Goal: Task Accomplishment & Management: Complete application form

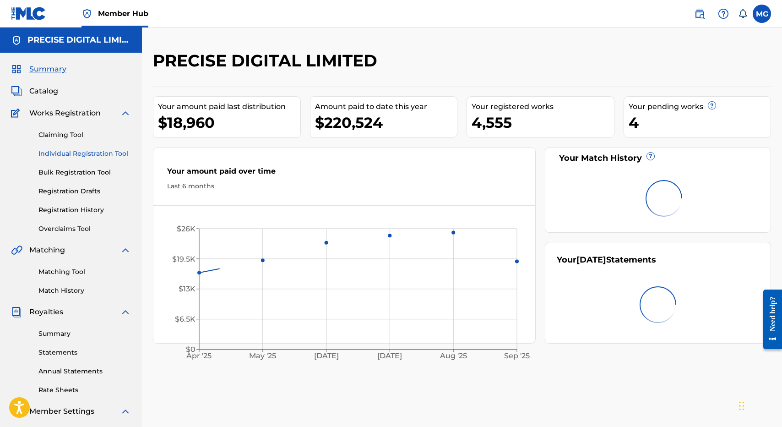
click at [80, 155] on link "Individual Registration Tool" at bounding box center [84, 154] width 92 height 10
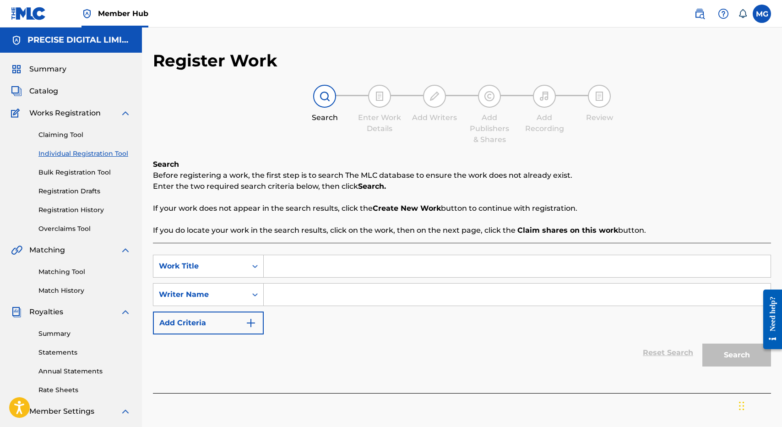
click at [330, 253] on div "SearchWithCriteriac2759851-0c8d-4135-96c6-fb98f052fbe0 Work Title SearchWithCri…" at bounding box center [462, 318] width 618 height 150
click at [329, 254] on div "SearchWithCriteriac2759851-0c8d-4135-96c6-fb98f052fbe0 Work Title SearchWithCri…" at bounding box center [462, 318] width 618 height 150
click at [324, 265] on input "Search Form" at bounding box center [517, 266] width 507 height 22
type input "KUMI KUMI"
drag, startPoint x: 325, startPoint y: 332, endPoint x: 325, endPoint y: 326, distance: 6.4
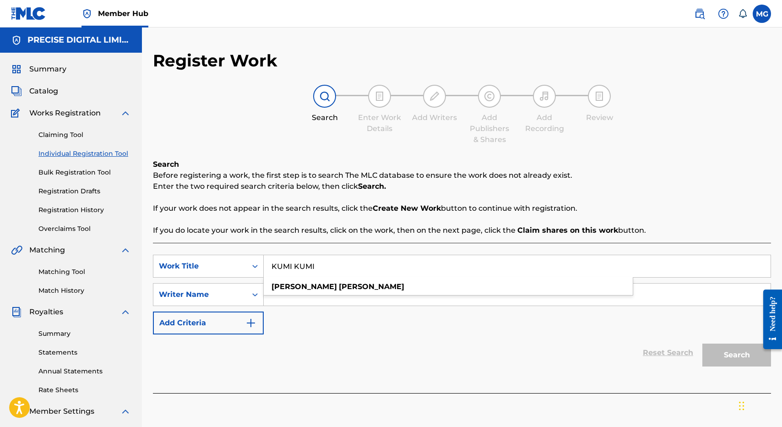
click at [325, 332] on div "SearchWithCriteriac2759851-0c8d-4135-96c6-fb98f052fbe0 Work Title KUMI KUMI [PE…" at bounding box center [462, 295] width 618 height 80
click at [325, 304] on input "Search Form" at bounding box center [517, 294] width 507 height 22
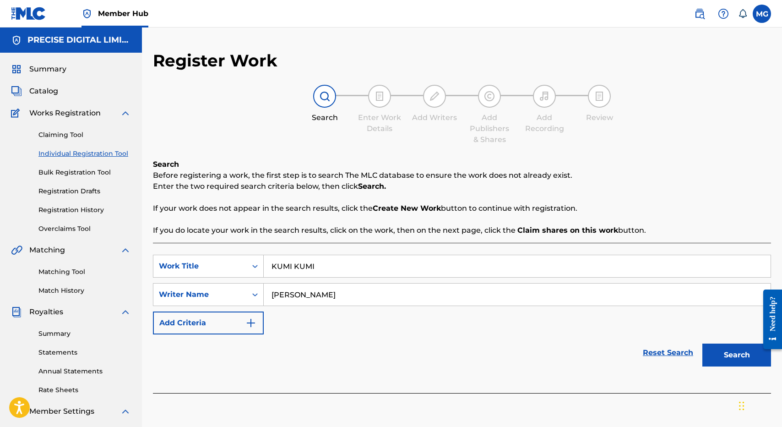
type input "[PERSON_NAME]"
click at [702, 343] on button "Search" at bounding box center [736, 354] width 69 height 23
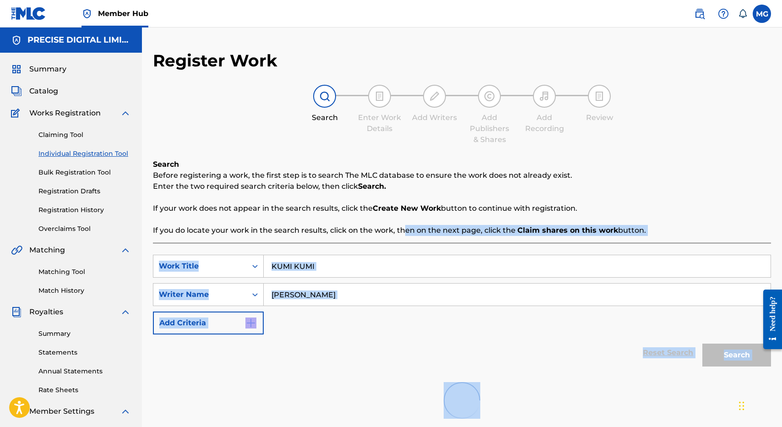
scroll to position [189, 0]
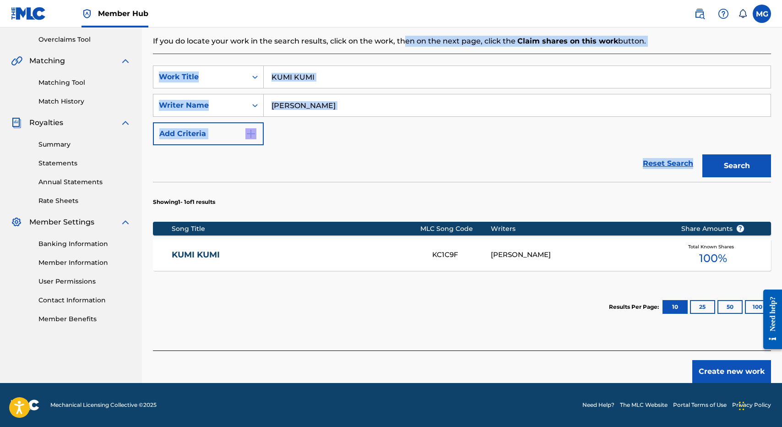
drag, startPoint x: 402, startPoint y: 235, endPoint x: 541, endPoint y: 185, distance: 148.0
click at [541, 185] on div "Search Before registering a work, the first step is to search The MLC database …" at bounding box center [462, 160] width 618 height 380
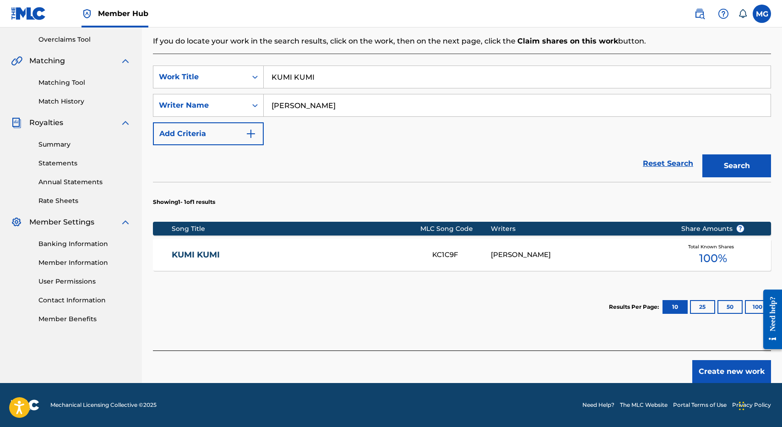
click at [389, 261] on div "KUMI KUMI KC1C9F [PERSON_NAME] Total Known Shares 100 %" at bounding box center [462, 255] width 618 height 32
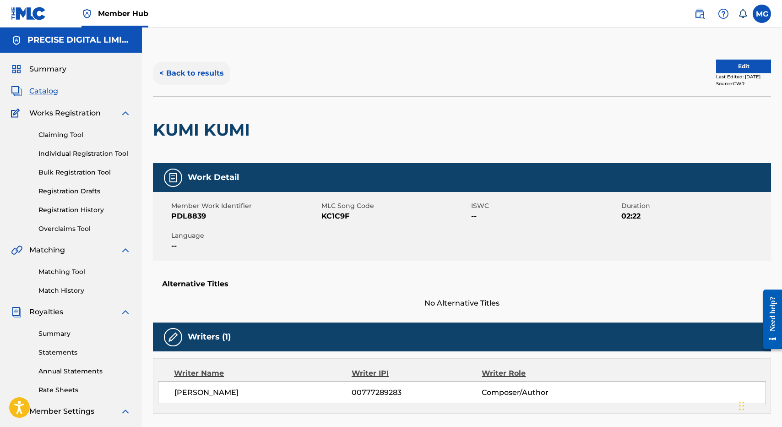
click at [196, 64] on button "< Back to results" at bounding box center [191, 73] width 77 height 23
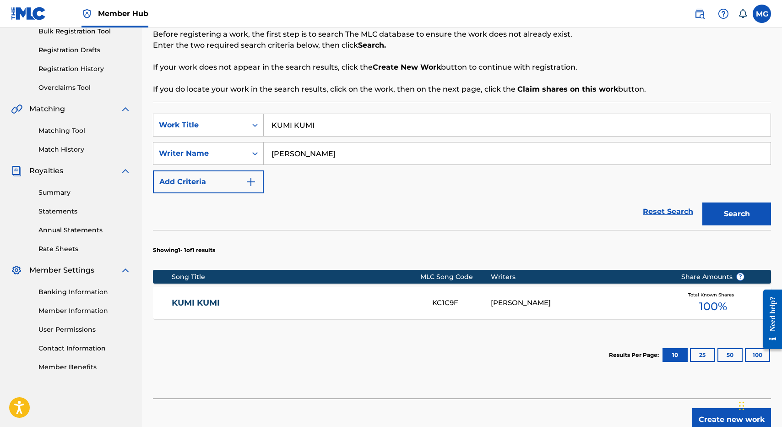
click at [319, 136] on div "KUMI KUMI" at bounding box center [517, 125] width 507 height 23
type input "[PERSON_NAME]"
click at [702, 202] on button "Search" at bounding box center [736, 213] width 69 height 23
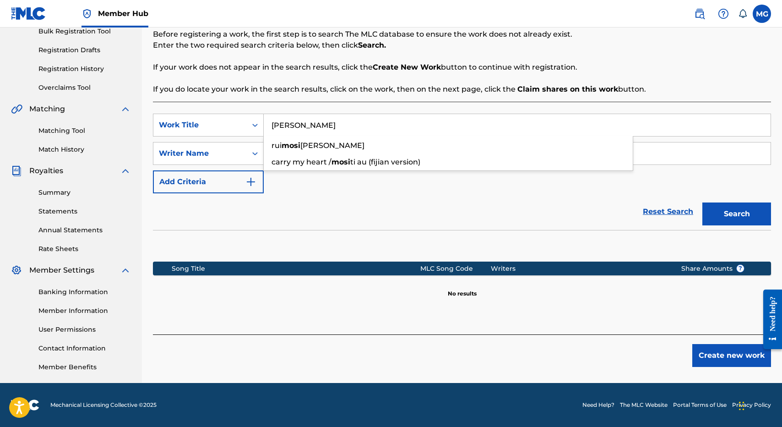
click at [463, 84] on p "If you do locate your work in the search results, click on the work, then on th…" at bounding box center [462, 89] width 618 height 11
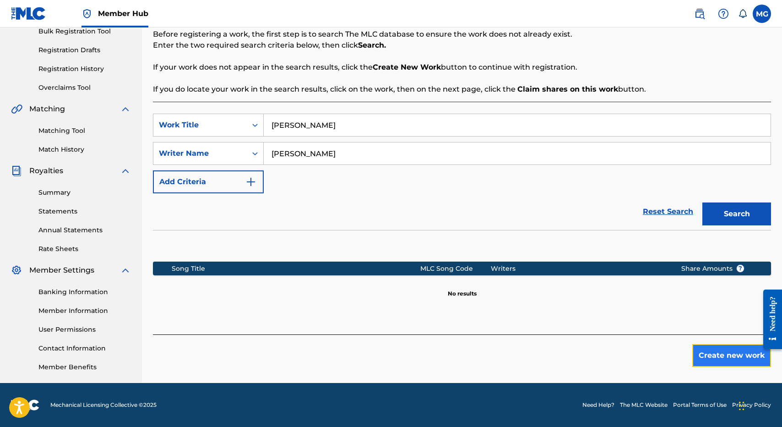
click at [729, 360] on button "Create new work" at bounding box center [731, 355] width 79 height 23
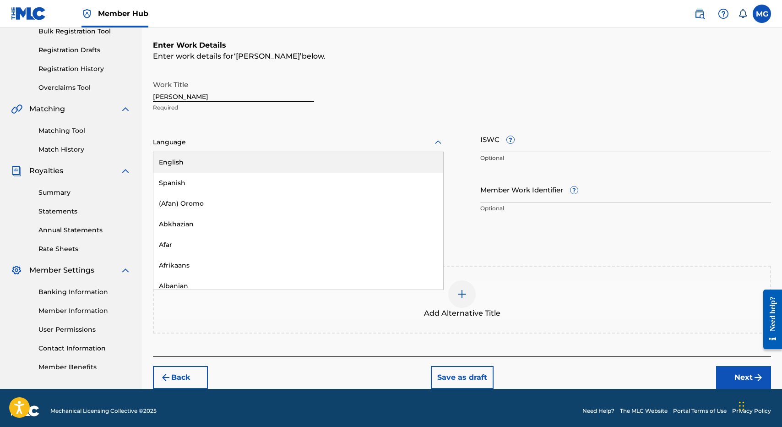
click at [288, 143] on div at bounding box center [298, 141] width 291 height 11
type input "FIJ"
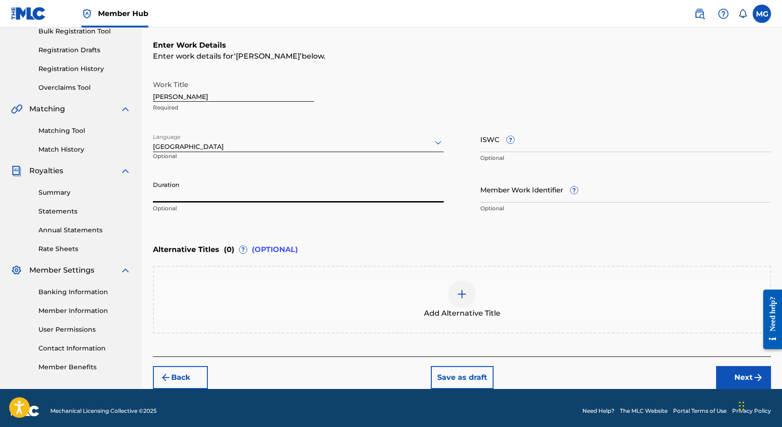
click at [234, 177] on input "Duration" at bounding box center [298, 189] width 291 height 26
type input "02:39"
click at [738, 374] on button "Next" at bounding box center [743, 377] width 55 height 23
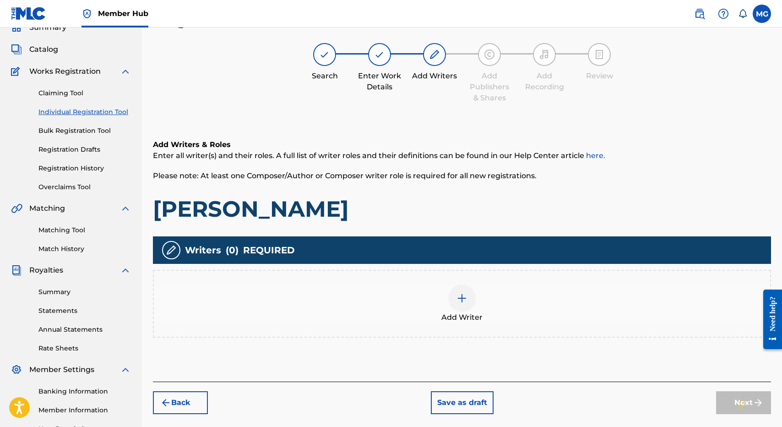
scroll to position [41, 0]
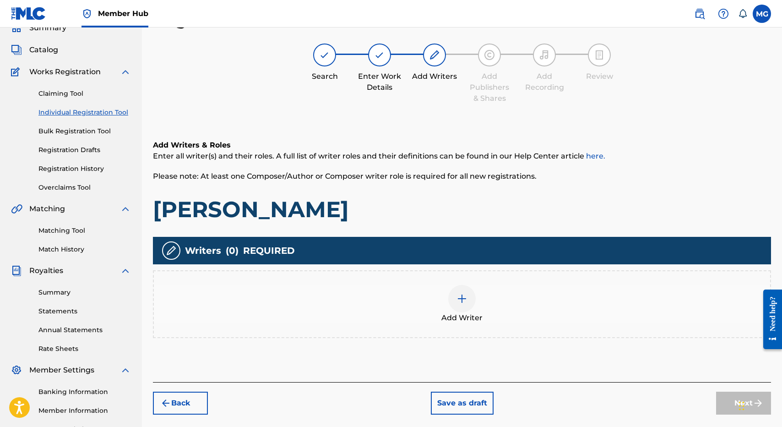
click at [388, 291] on div "Add Writer" at bounding box center [462, 304] width 616 height 38
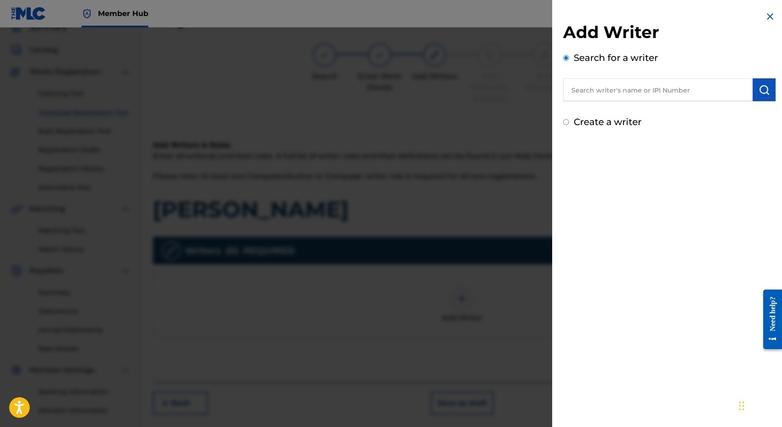
click at [671, 109] on div "Add Writer Search for a writer Create a writer" at bounding box center [669, 75] width 212 height 107
click at [670, 100] on input "text" at bounding box center [658, 89] width 190 height 23
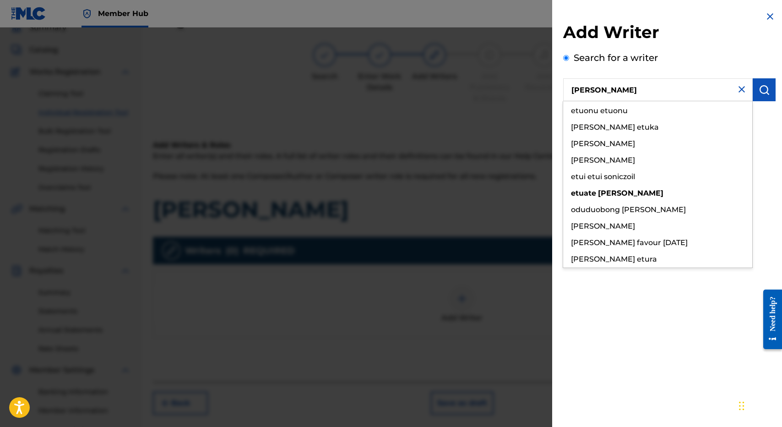
type input "[PERSON_NAME]"
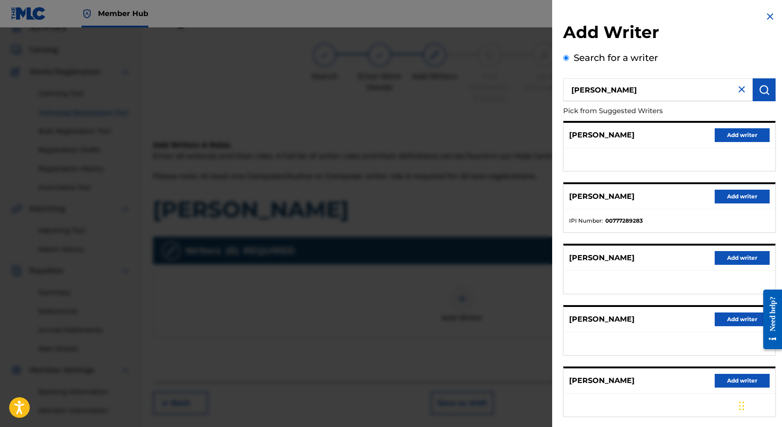
click at [729, 205] on div "[PERSON_NAME] Add writer" at bounding box center [670, 196] width 212 height 25
click at [729, 199] on button "Add writer" at bounding box center [742, 197] width 55 height 14
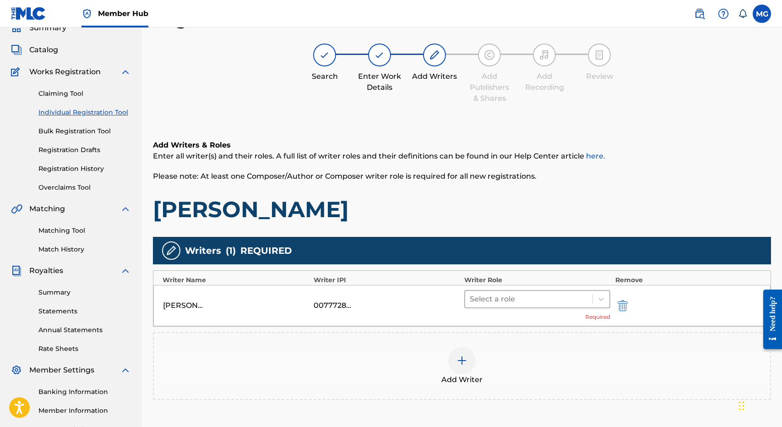
click at [499, 296] on div at bounding box center [529, 299] width 118 height 13
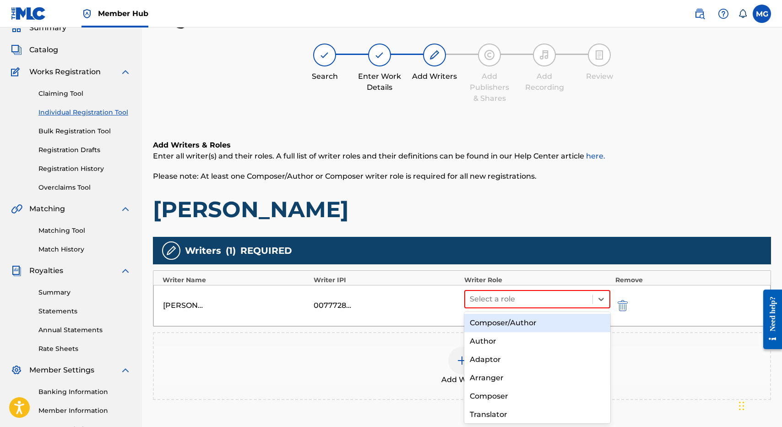
click at [499, 324] on div "Composer/Author" at bounding box center [537, 323] width 146 height 18
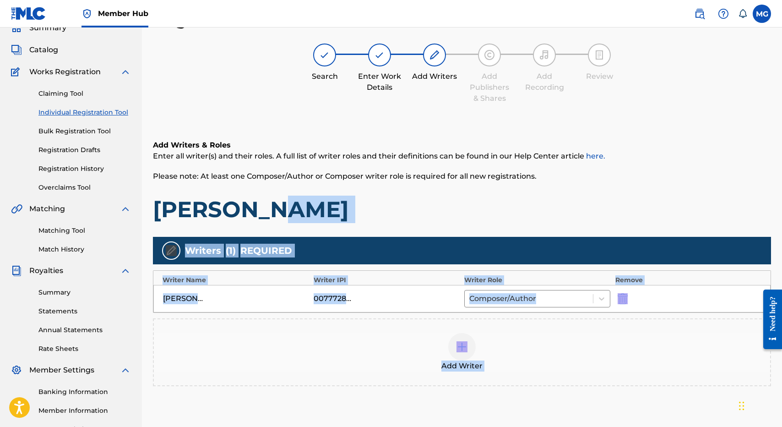
scroll to position [141, 0]
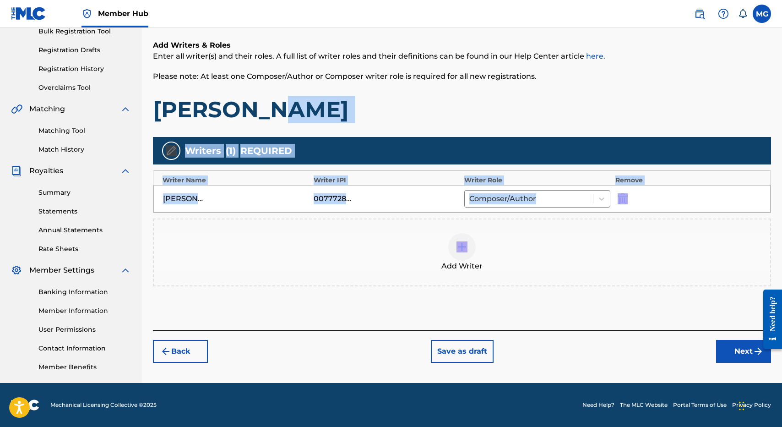
drag, startPoint x: 560, startPoint y: 199, endPoint x: 632, endPoint y: 250, distance: 87.9
click at [632, 250] on div "Add Writers & Roles Enter all writer(s) and their roles. A full list of writer …" at bounding box center [462, 174] width 618 height 312
click at [468, 254] on div at bounding box center [461, 246] width 27 height 27
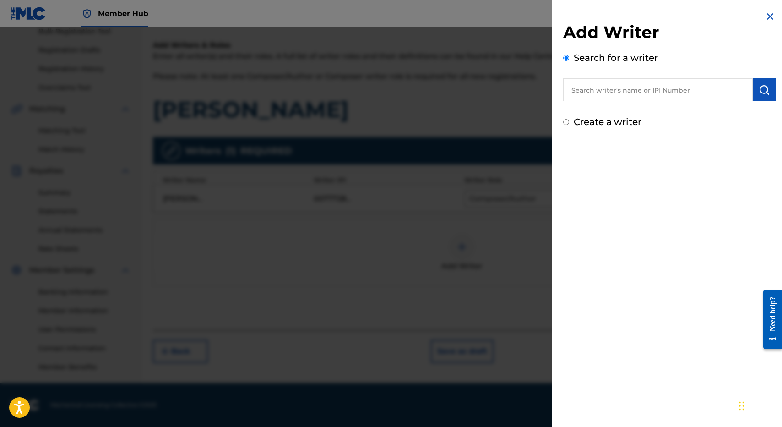
click at [331, 337] on div at bounding box center [391, 240] width 782 height 427
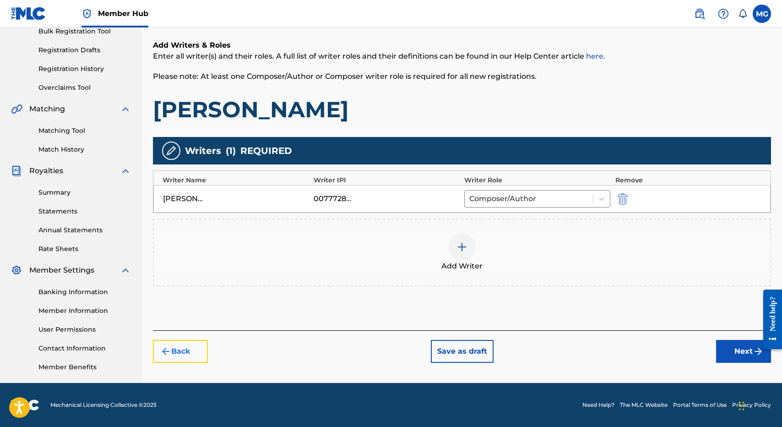
click at [182, 349] on button "Back" at bounding box center [180, 351] width 55 height 23
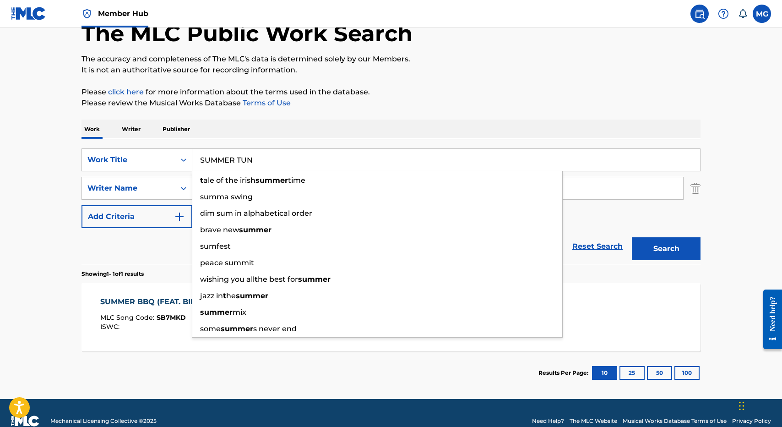
type input "SUMMER TUNE"
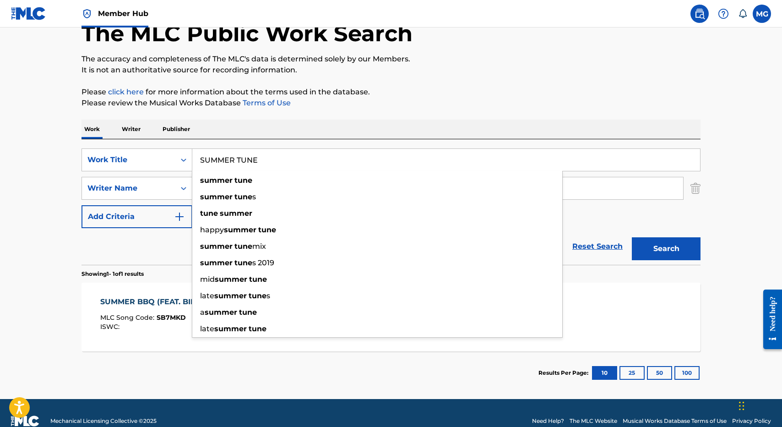
click at [394, 102] on p "Please review the Musical Works Database Terms of Use" at bounding box center [390, 103] width 619 height 11
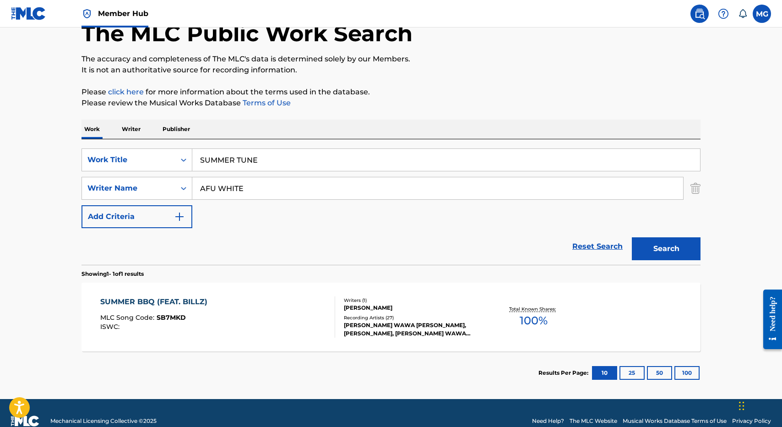
click at [211, 188] on input "AFU WHITE" at bounding box center [437, 188] width 491 height 22
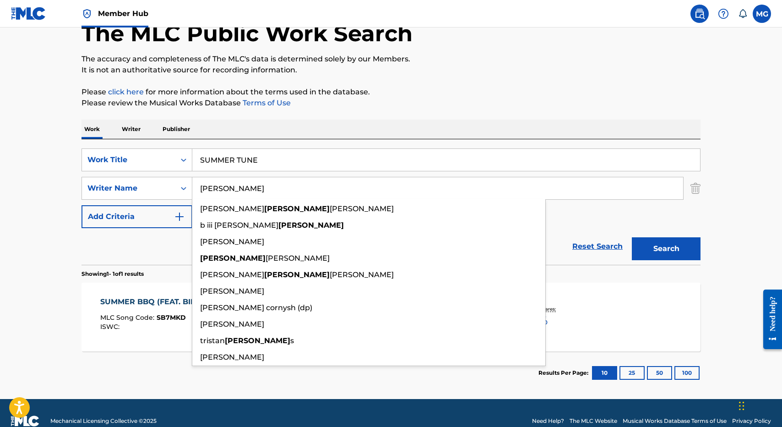
click at [632, 237] on button "Search" at bounding box center [666, 248] width 69 height 23
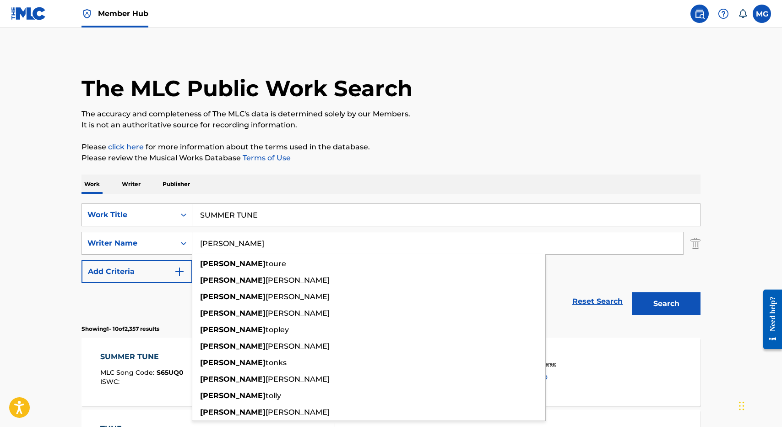
type input "WILLIAM TONY"
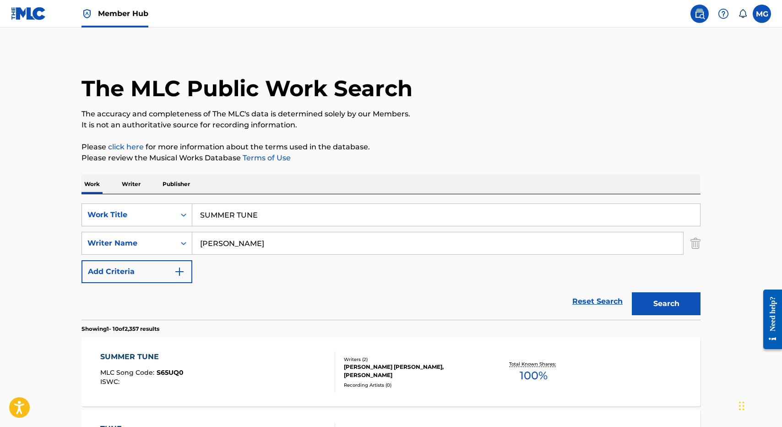
drag, startPoint x: 65, startPoint y: 356, endPoint x: 211, endPoint y: 350, distance: 146.1
click at [211, 350] on div "SUMMER TUNE MLC Song Code : S65UQ0 ISWC : Writers ( 2 ) WILLIAM TONU KAUFUSI, J…" at bounding box center [390, 371] width 619 height 69
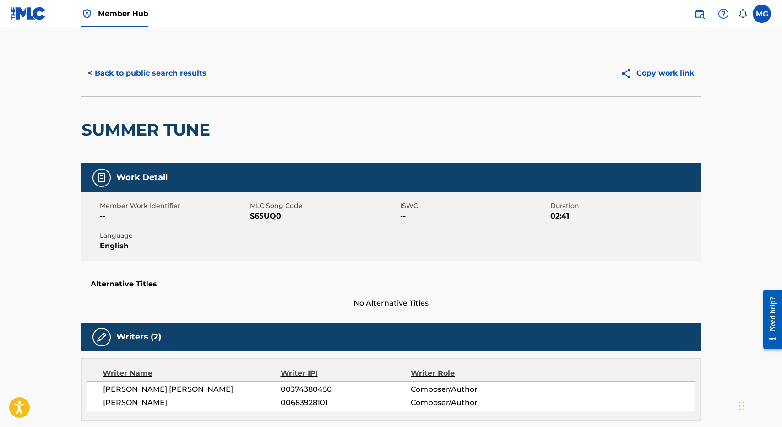
click at [113, 392] on span "WILLIAM TONU KAUFUSI" at bounding box center [192, 389] width 178 height 11
drag, startPoint x: 113, startPoint y: 392, endPoint x: 210, endPoint y: 391, distance: 97.5
click at [210, 391] on span "WILLIAM TONU KAUFUSI" at bounding box center [192, 389] width 178 height 11
copy div "WILLIAM TONU KAUFUSI"
